Goal: Task Accomplishment & Management: Manage account settings

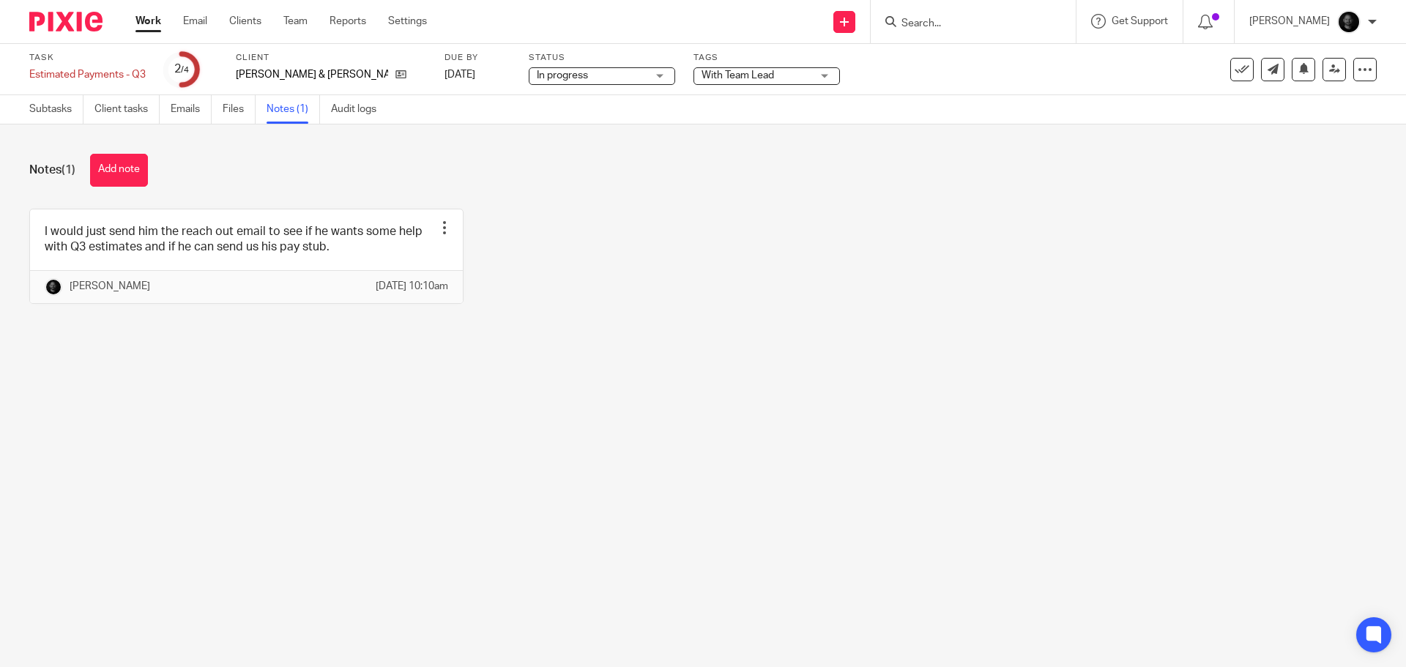
click at [133, 164] on button "Add note" at bounding box center [119, 170] width 58 height 33
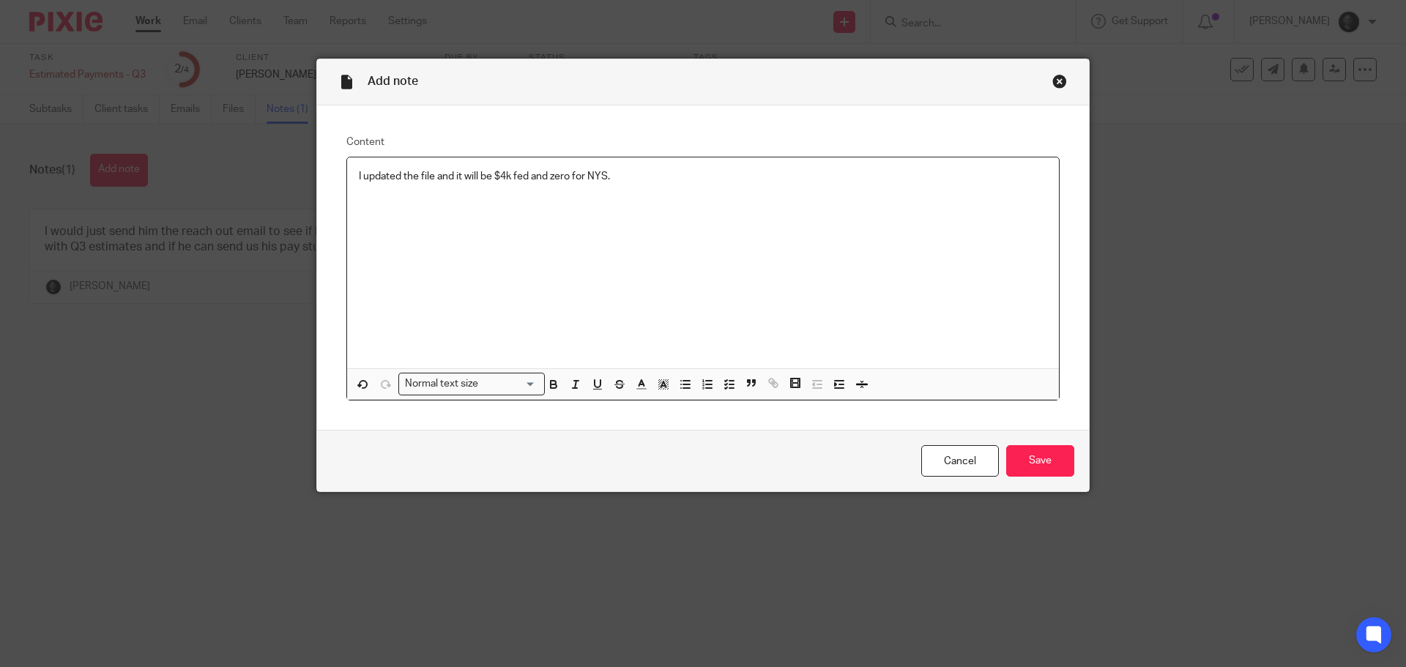
click at [373, 193] on p at bounding box center [703, 191] width 688 height 15
click at [369, 198] on p at bounding box center [703, 205] width 688 height 15
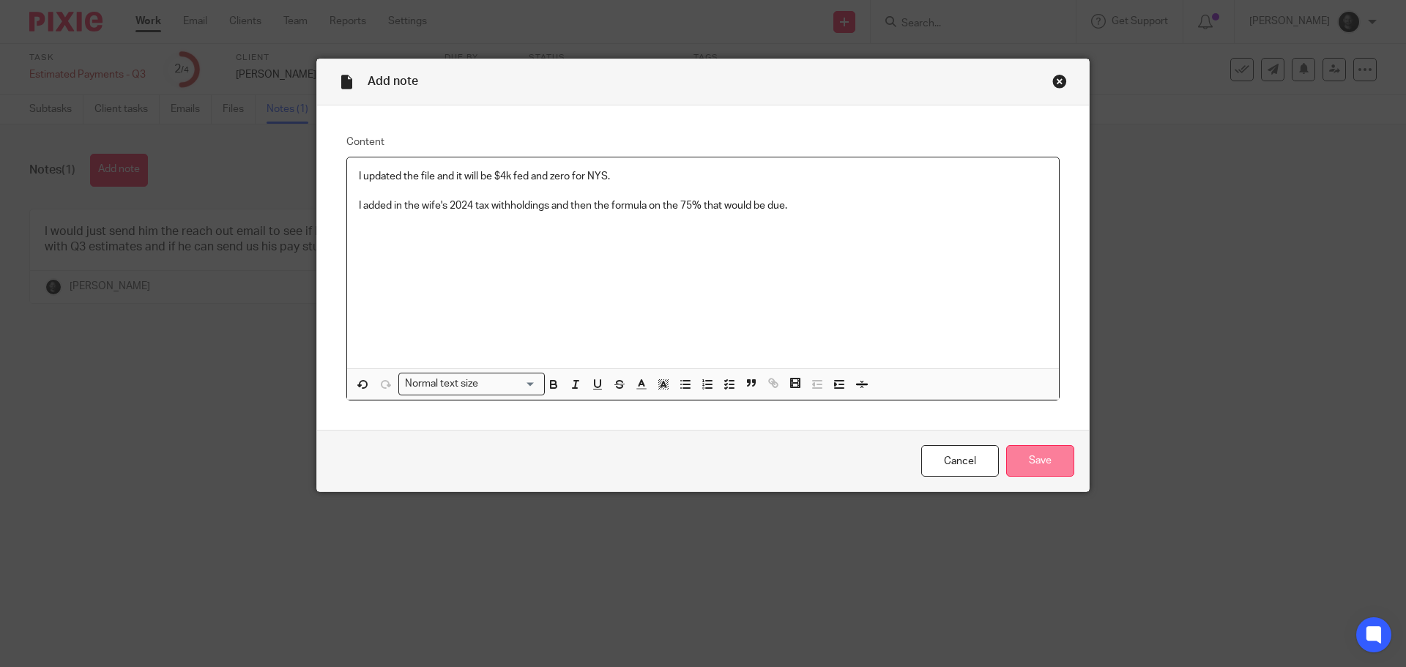
click at [1046, 448] on input "Save" at bounding box center [1040, 460] width 68 height 31
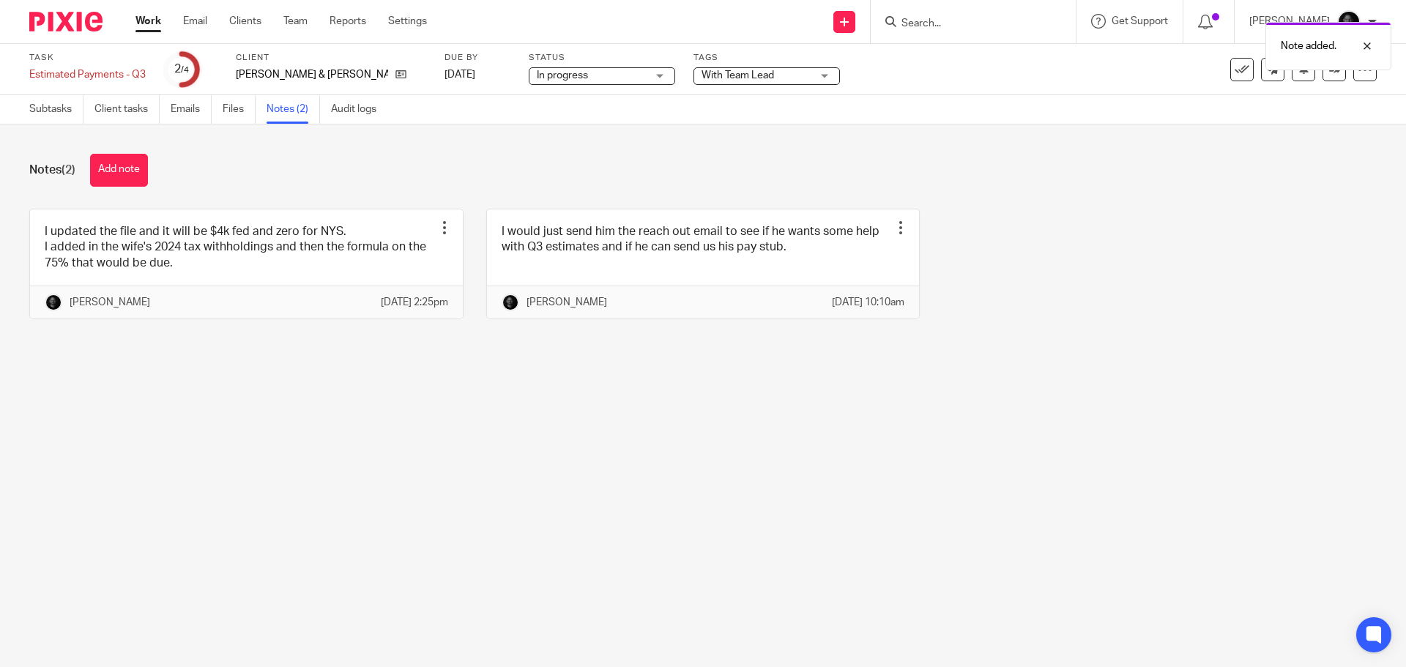
click at [741, 76] on span "With Team Lead" at bounding box center [756, 75] width 110 height 15
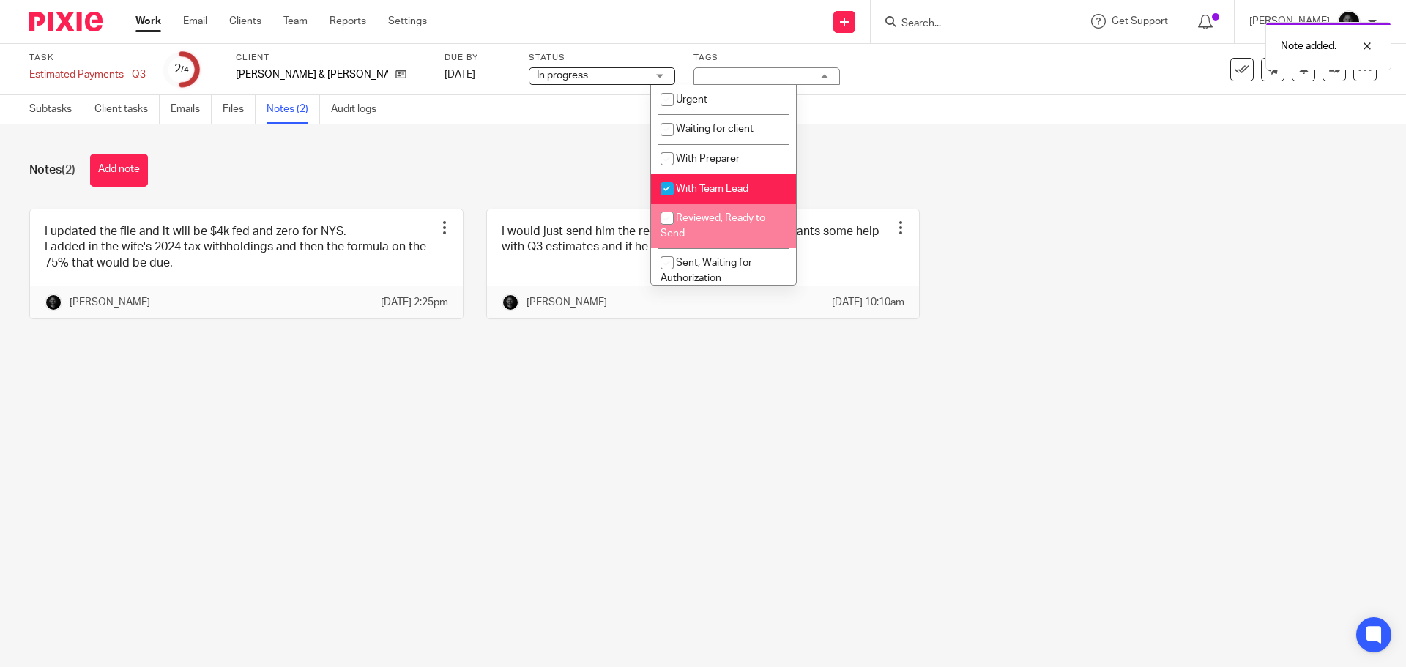
click at [728, 229] on li "Reviewed, Ready to Send" at bounding box center [723, 226] width 145 height 45
checkbox input "true"
click at [702, 183] on li "With Team Lead" at bounding box center [723, 189] width 145 height 30
checkbox input "false"
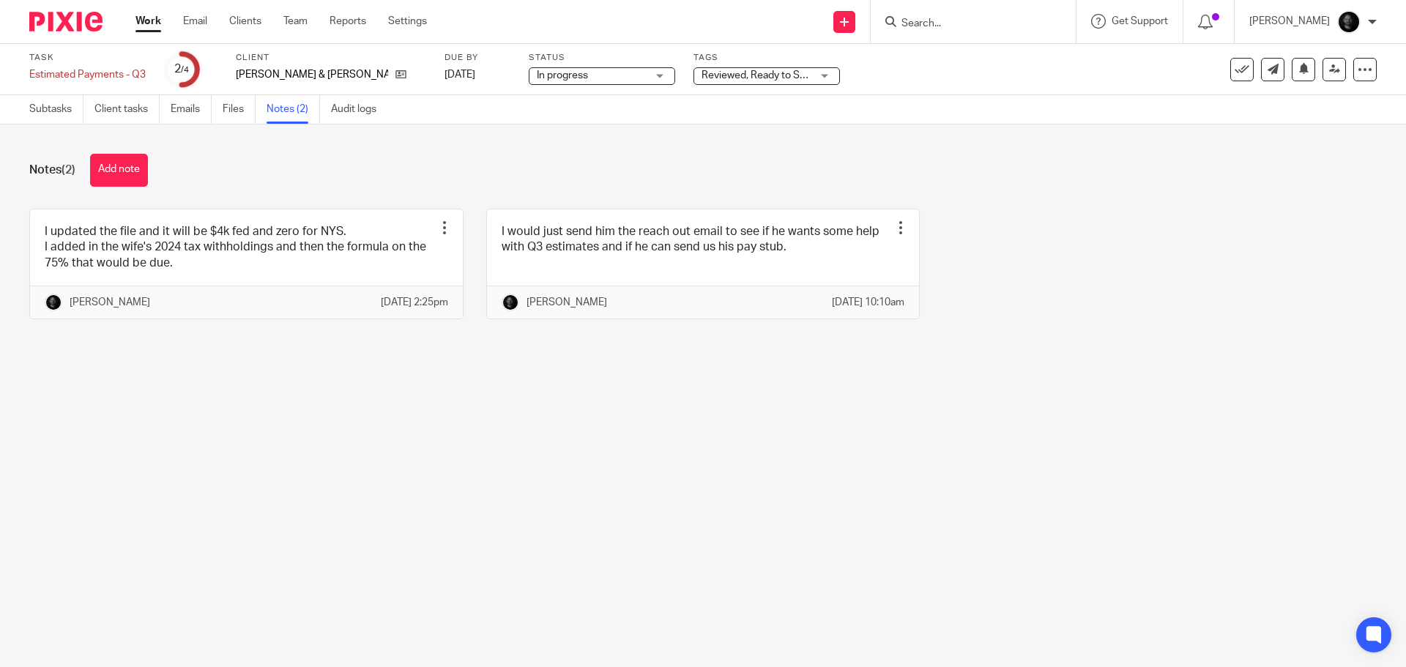
click at [562, 152] on div "Notes (2) Add note I updated the file and it will be $4k fed and zero for NYS. …" at bounding box center [703, 247] width 1406 height 246
click at [1329, 64] on icon at bounding box center [1334, 69] width 11 height 11
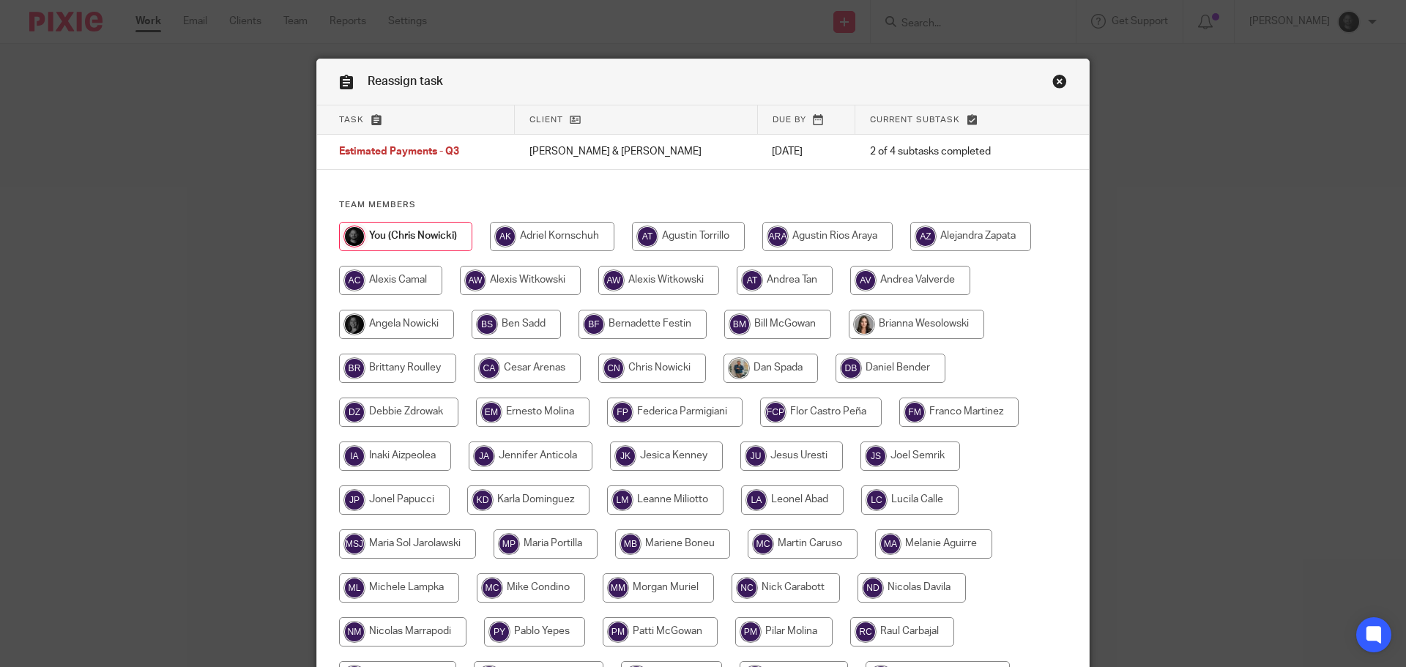
scroll to position [146, 0]
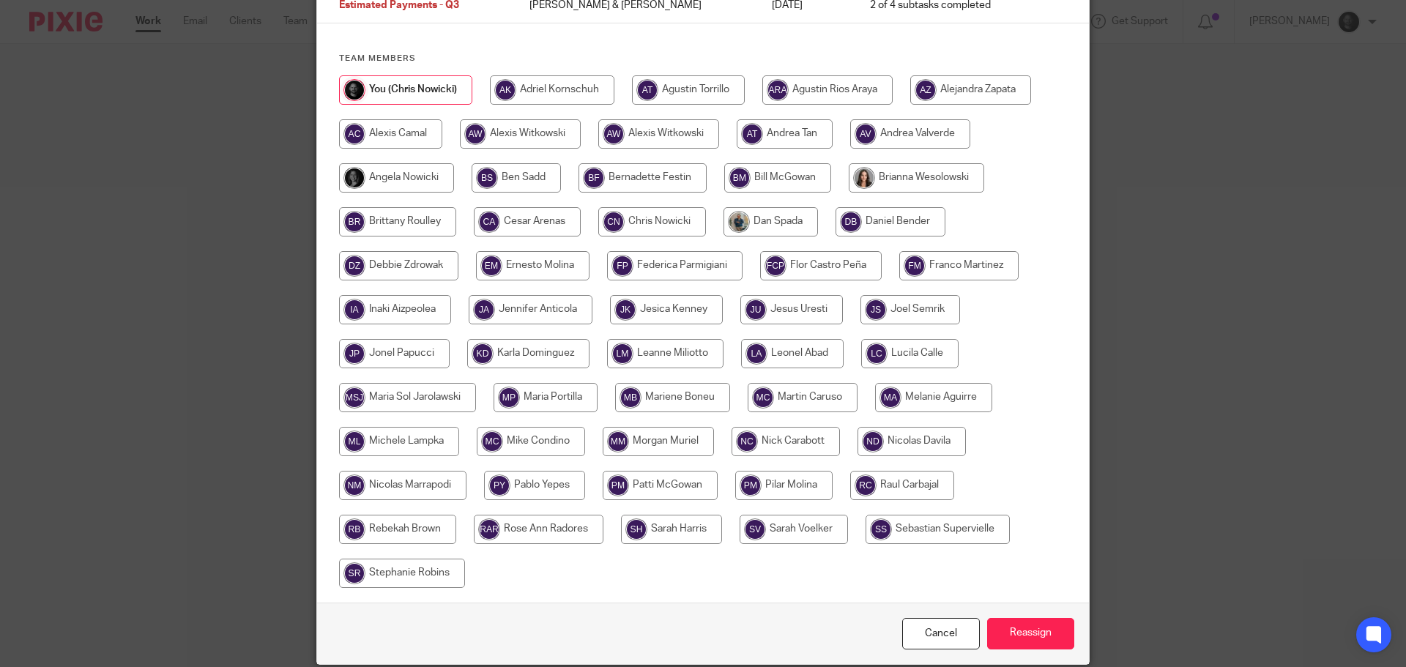
drag, startPoint x: 649, startPoint y: 445, endPoint x: 669, endPoint y: 453, distance: 20.7
click at [651, 445] on input "radio" at bounding box center [658, 441] width 111 height 29
radio input "true"
click at [1021, 631] on input "Reassign" at bounding box center [1030, 633] width 87 height 31
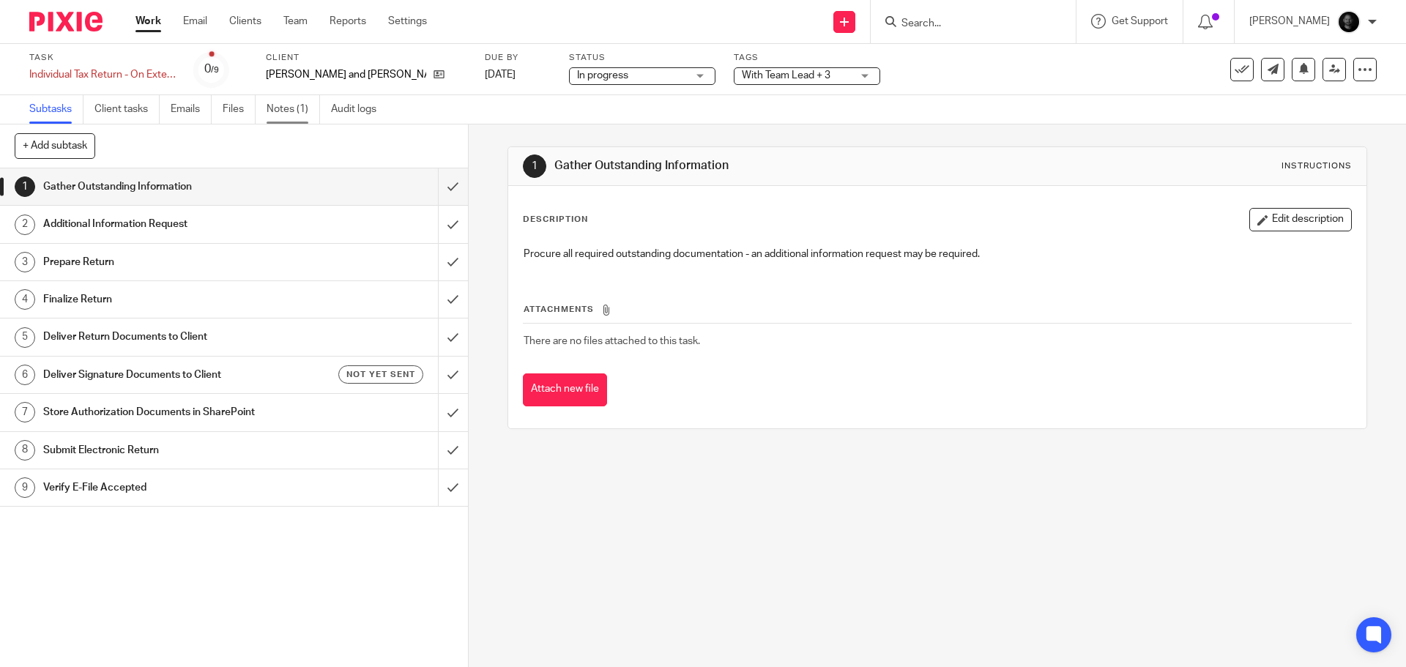
click at [299, 99] on link "Notes (1)" at bounding box center [293, 109] width 53 height 29
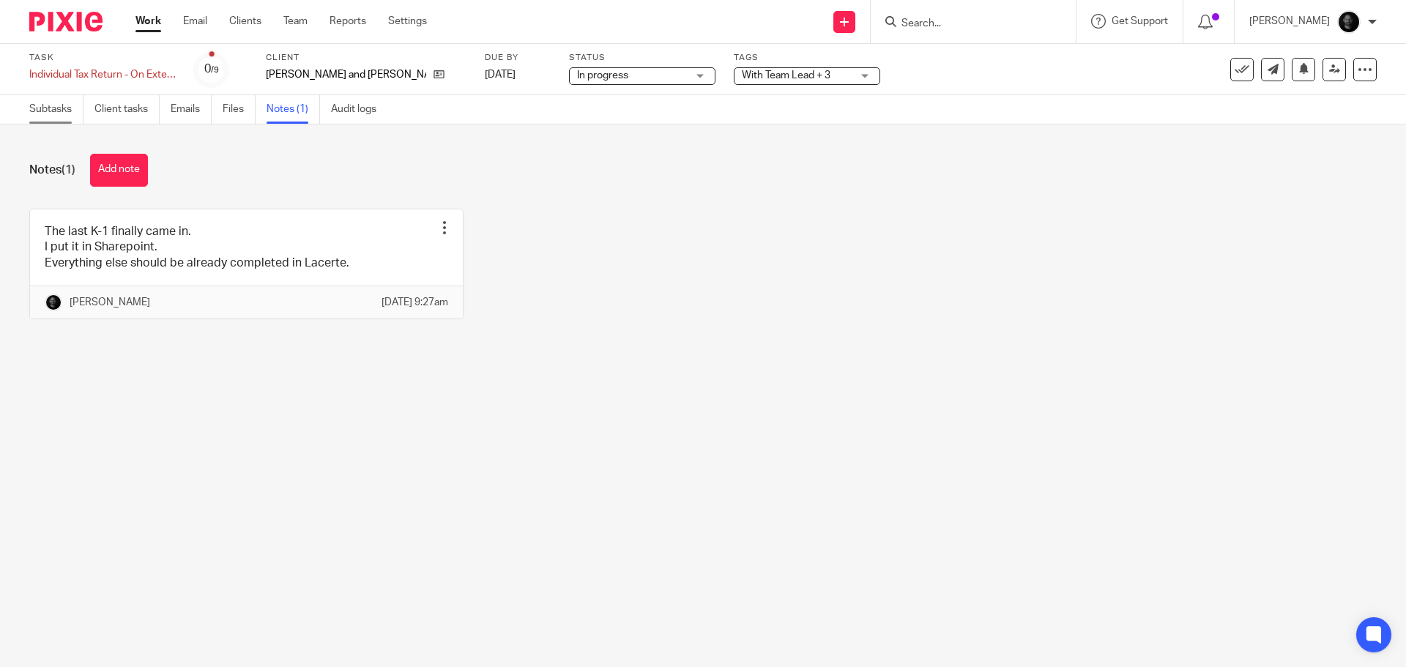
click at [40, 99] on link "Subtasks" at bounding box center [56, 109] width 54 height 29
